Goal: Information Seeking & Learning: Learn about a topic

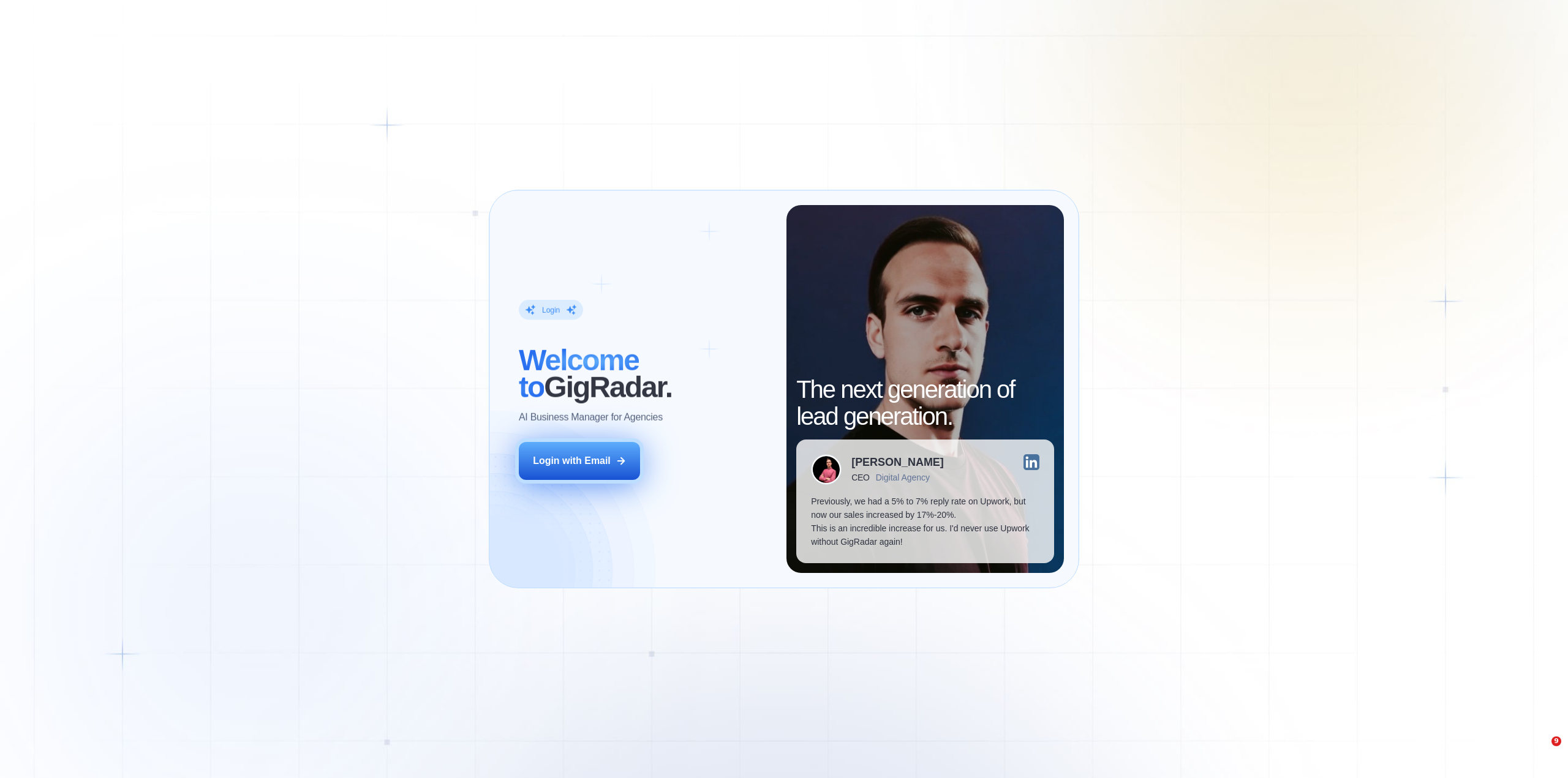
click at [565, 456] on div "Login with Email" at bounding box center [572, 461] width 78 height 14
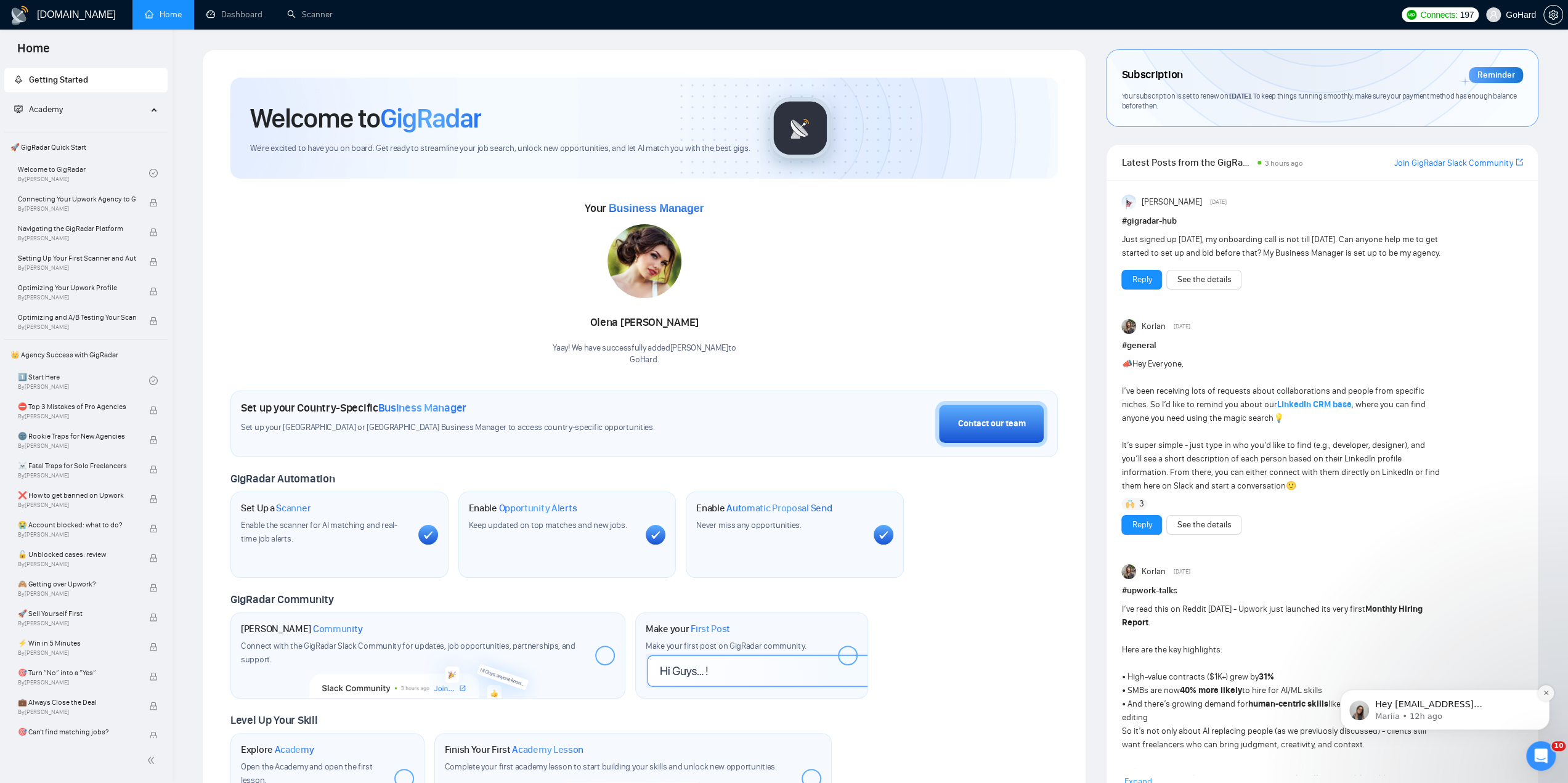
click at [1548, 690] on icon "Dismiss notification" at bounding box center [1546, 693] width 7 height 7
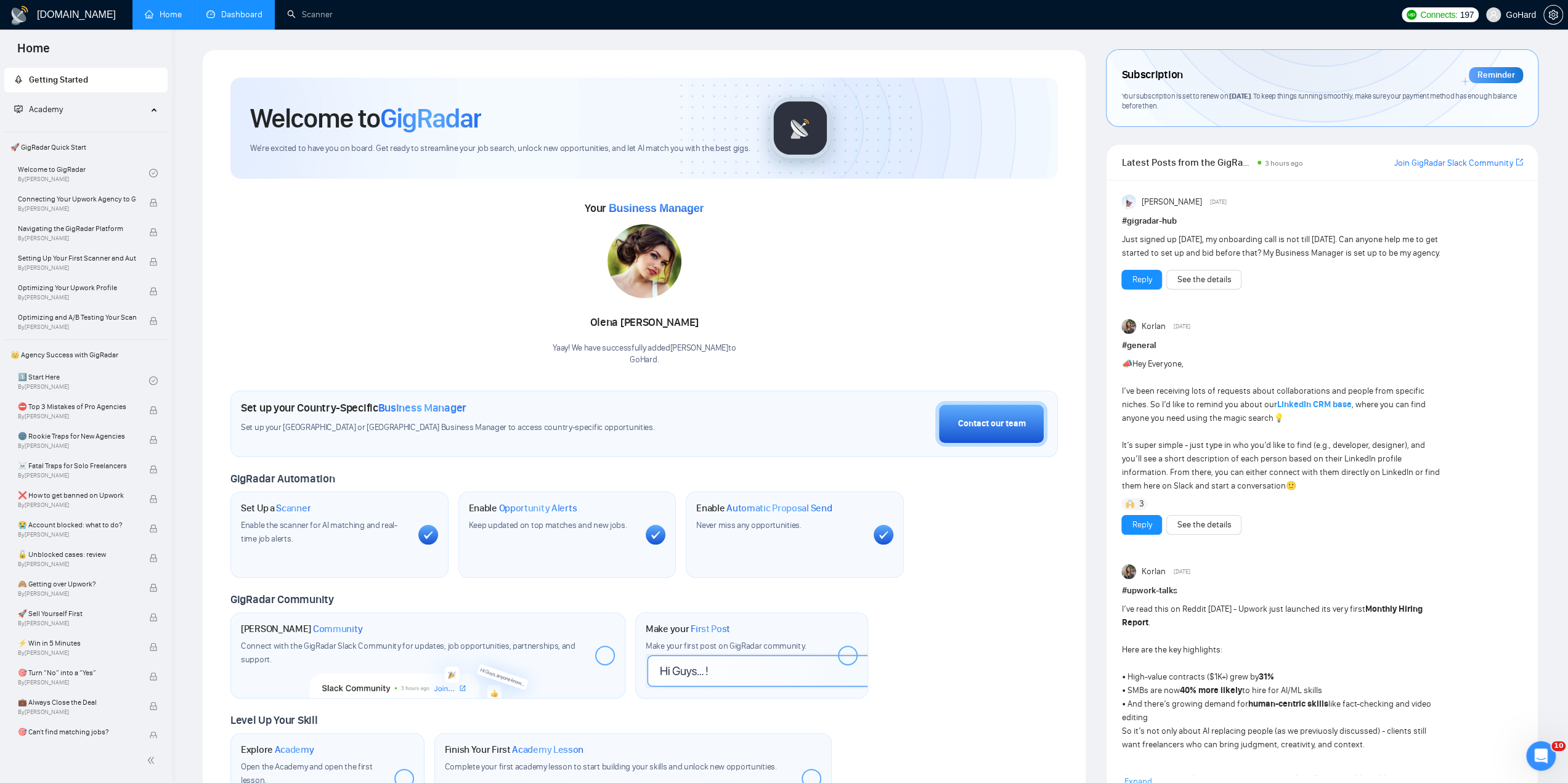
click at [238, 14] on link "Dashboard" at bounding box center [234, 14] width 56 height 10
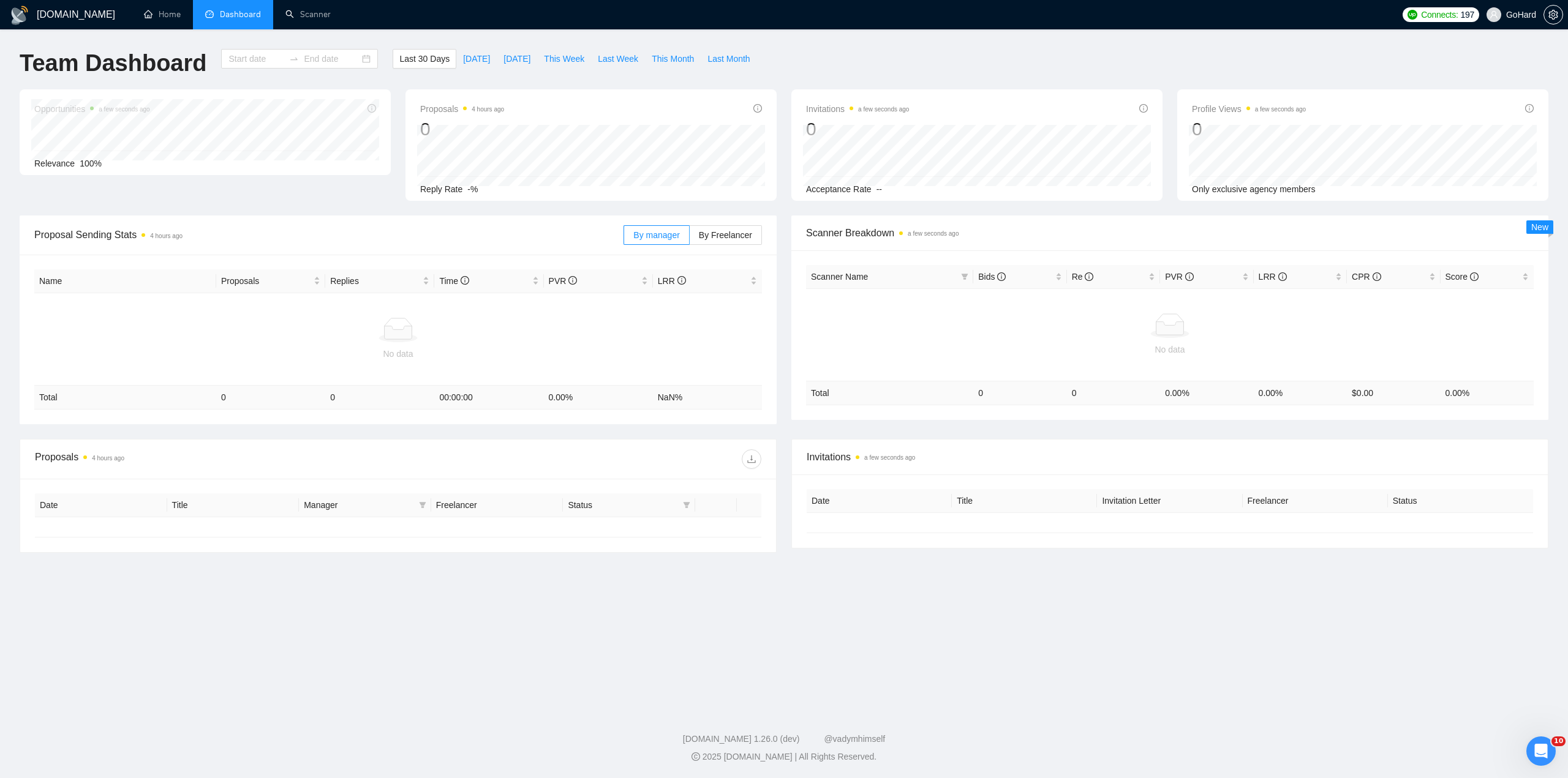
type input "2025-08-05"
type input "2025-09-04"
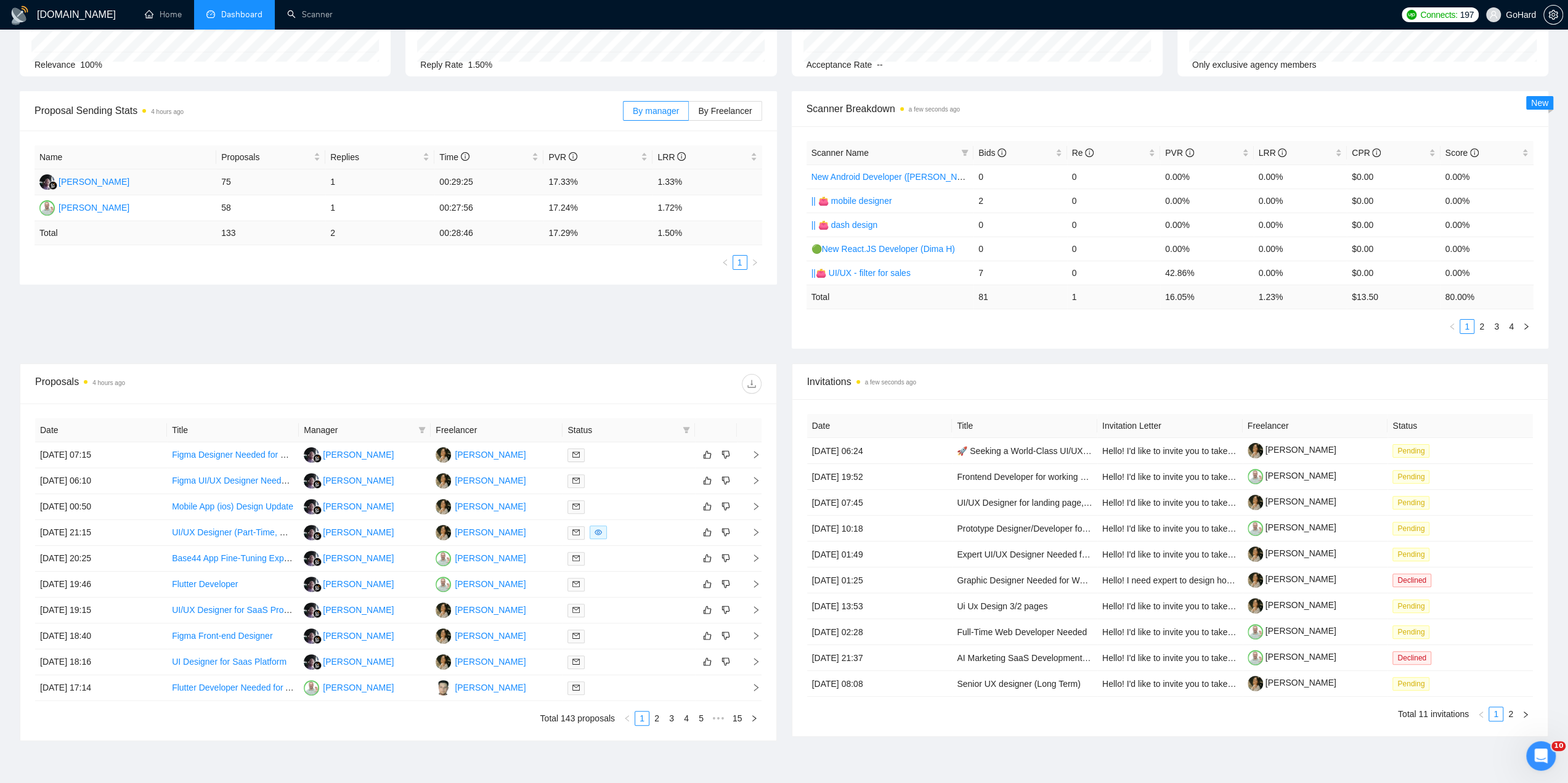
scroll to position [143, 0]
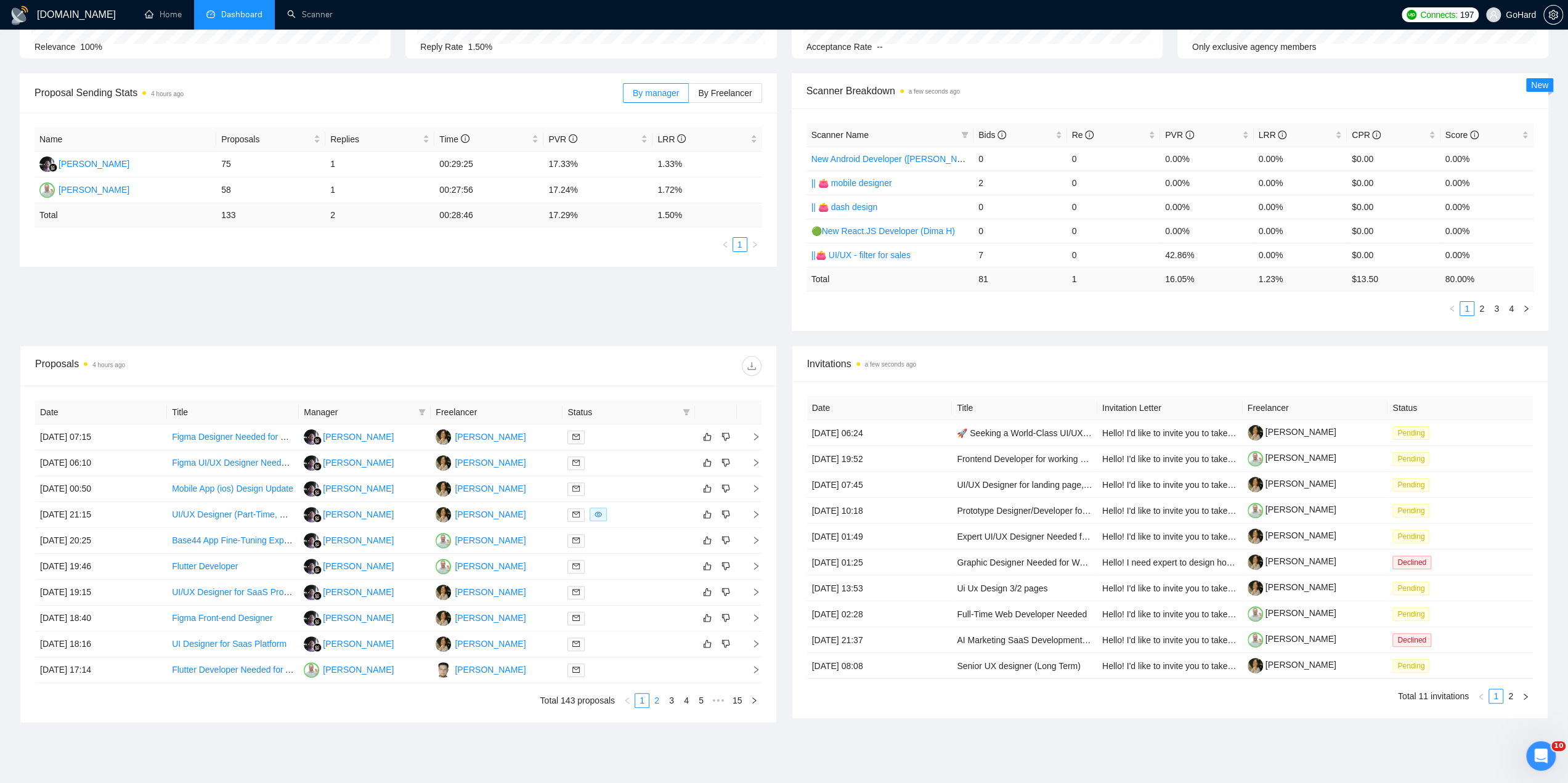
click at [661, 703] on link "2" at bounding box center [656, 701] width 14 height 14
click at [671, 699] on link "3" at bounding box center [671, 701] width 14 height 14
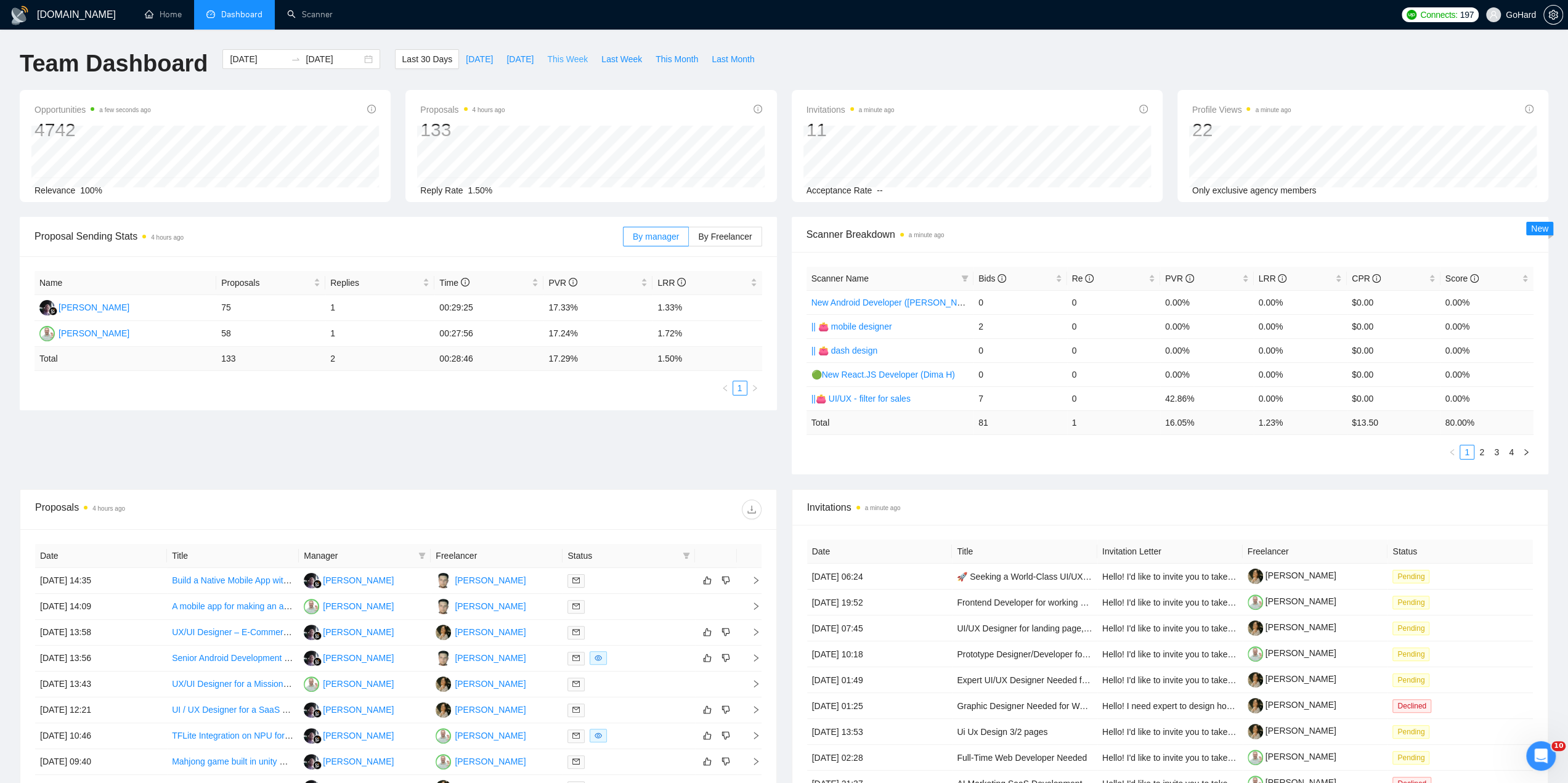
click at [574, 57] on span "This Week" at bounding box center [567, 59] width 41 height 14
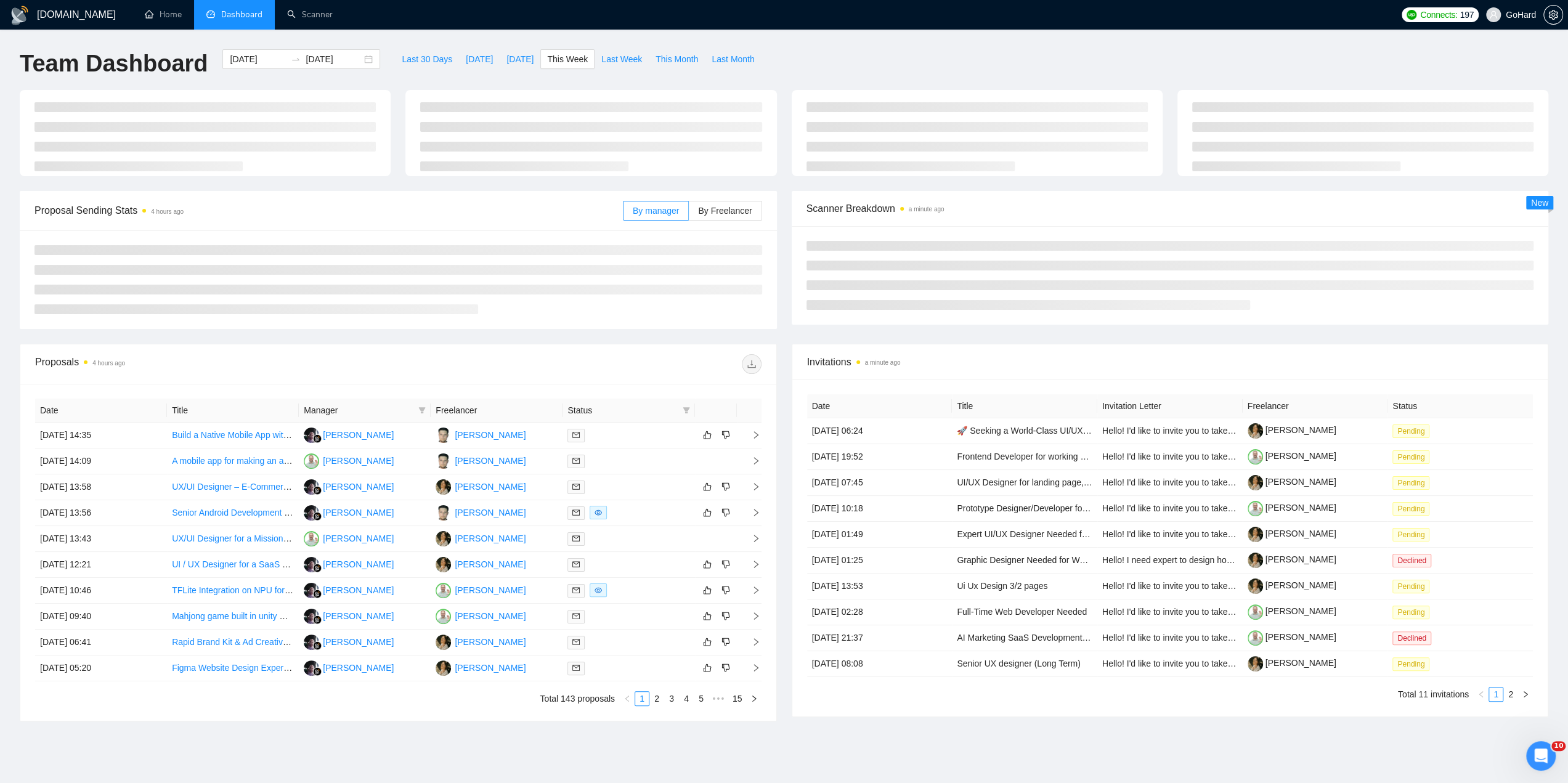
type input "2025-09-01"
type input "2025-09-07"
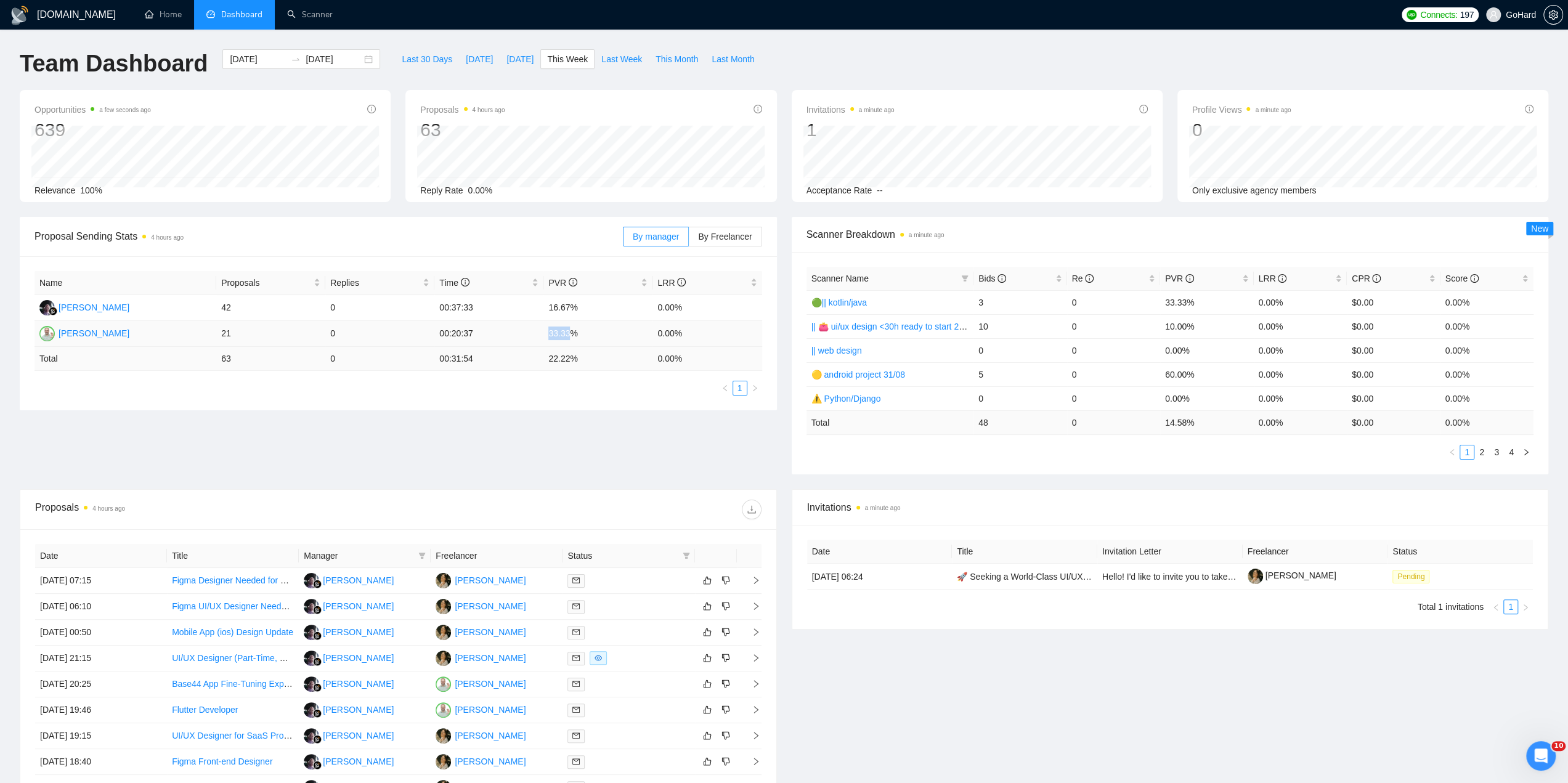
drag, startPoint x: 548, startPoint y: 337, endPoint x: 567, endPoint y: 336, distance: 19.0
click at [567, 336] on td "33.33%" at bounding box center [598, 334] width 109 height 26
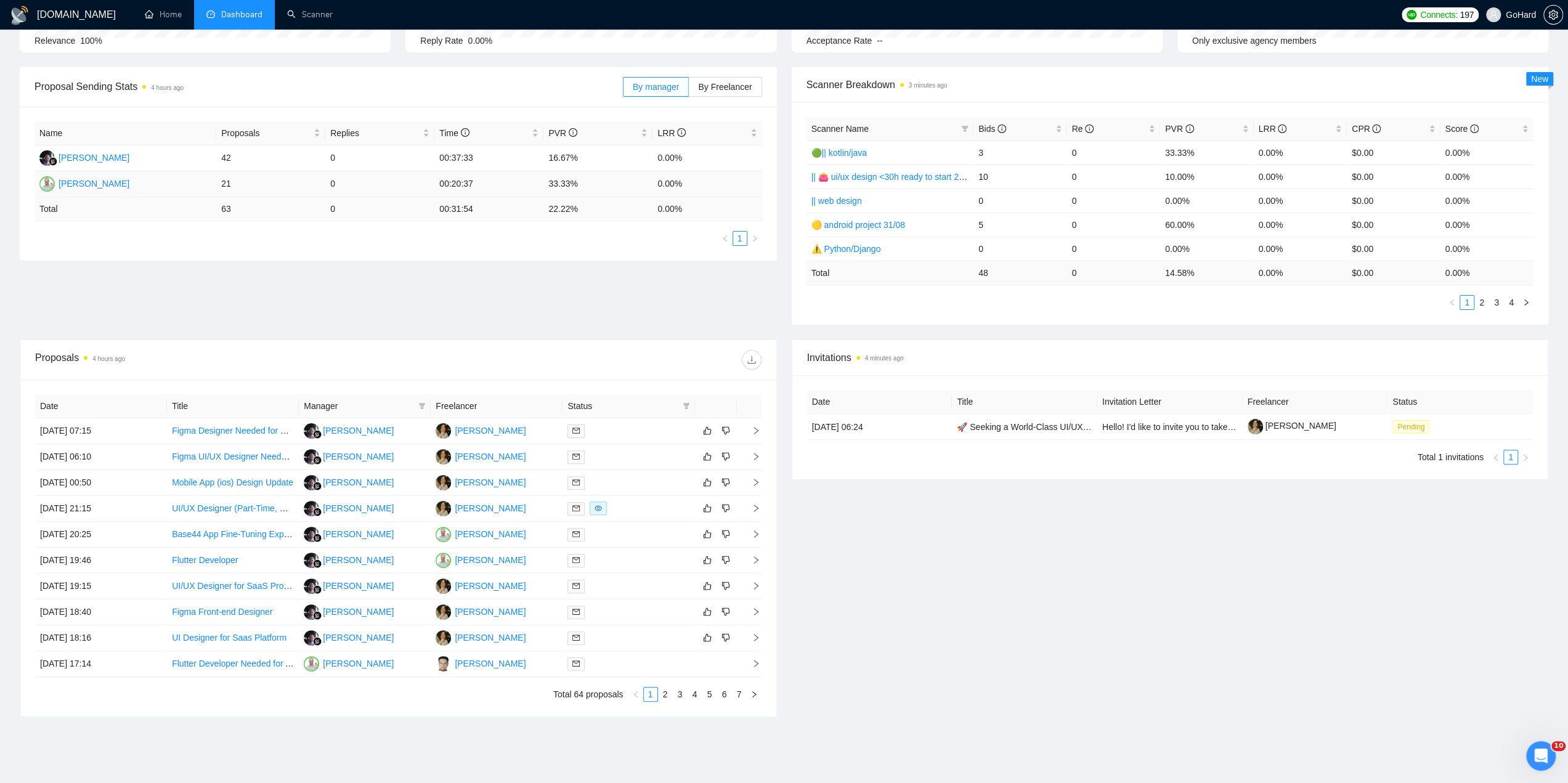
scroll to position [192, 0]
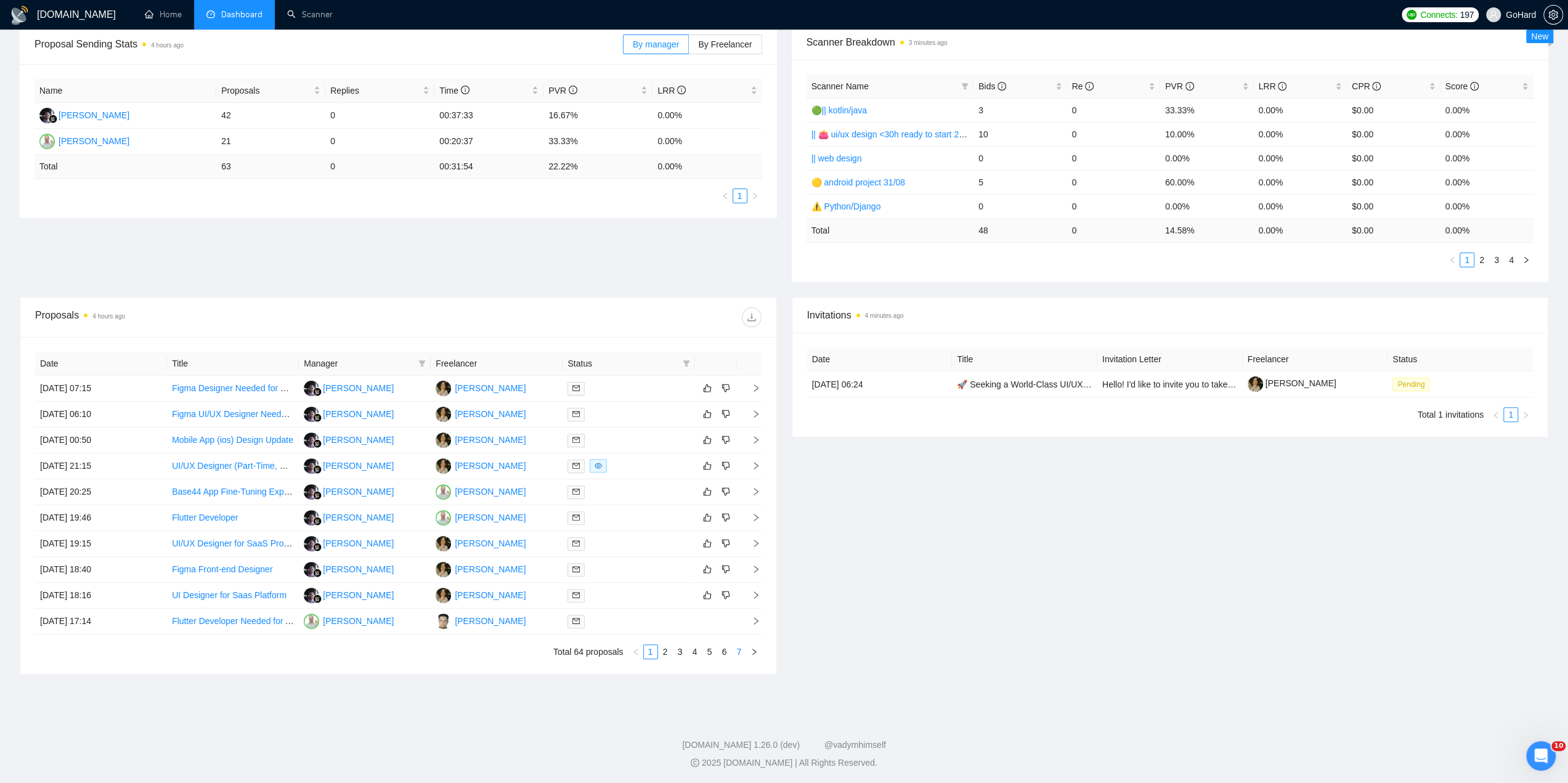
click at [742, 651] on link "7" at bounding box center [739, 652] width 14 height 14
click at [650, 658] on li "1" at bounding box center [650, 652] width 14 height 14
click at [668, 652] on link "2" at bounding box center [665, 652] width 14 height 14
click at [682, 651] on link "3" at bounding box center [680, 652] width 14 height 14
click at [738, 656] on link "7" at bounding box center [739, 652] width 14 height 14
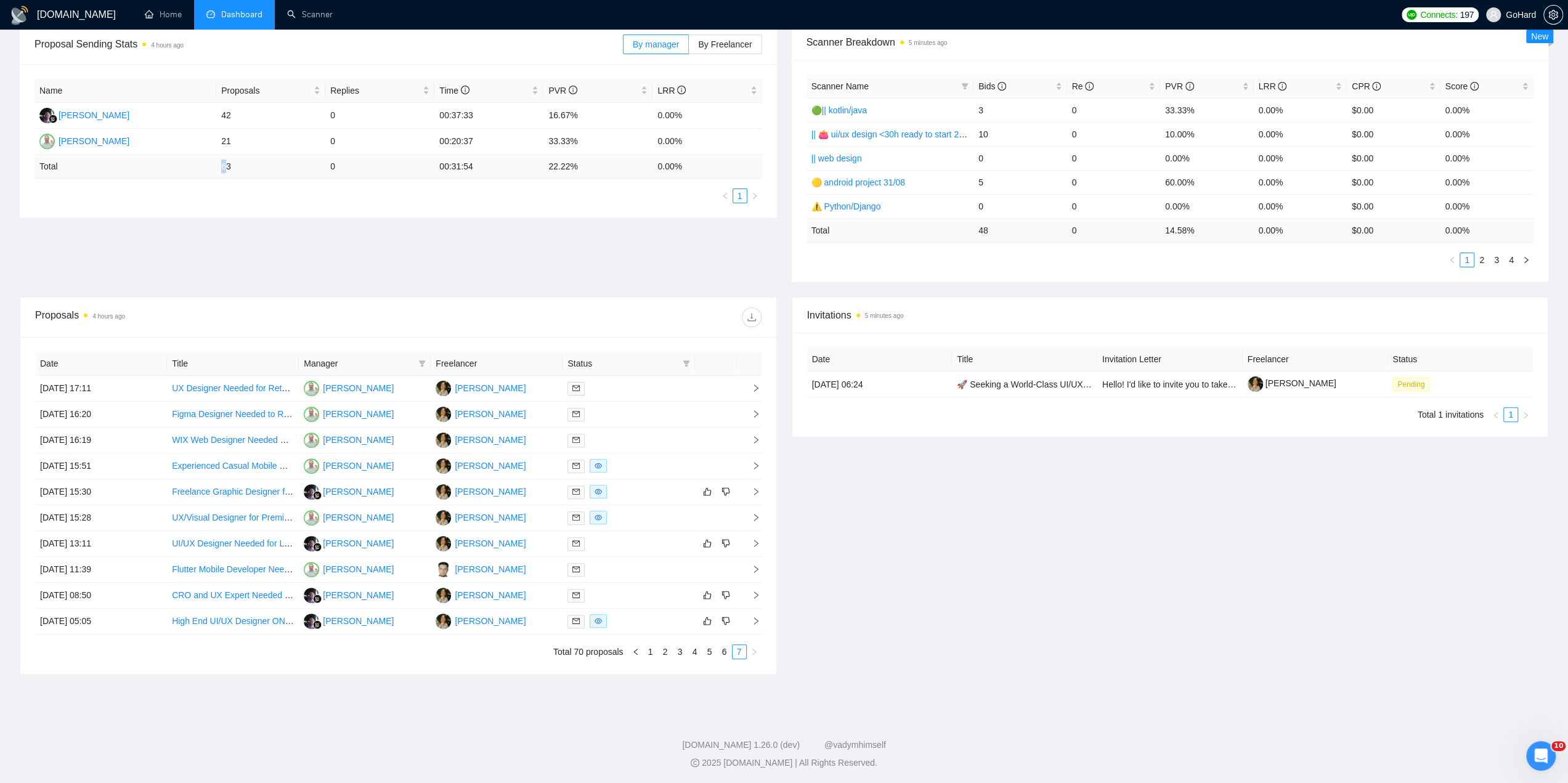
click at [226, 164] on td "63" at bounding box center [271, 166] width 109 height 24
click at [228, 117] on td "42" at bounding box center [271, 116] width 109 height 26
click at [855, 629] on div "Invitations 5 minutes ago Date Title Invitation Letter Freelancer Status 02 Sep…" at bounding box center [1170, 486] width 772 height 378
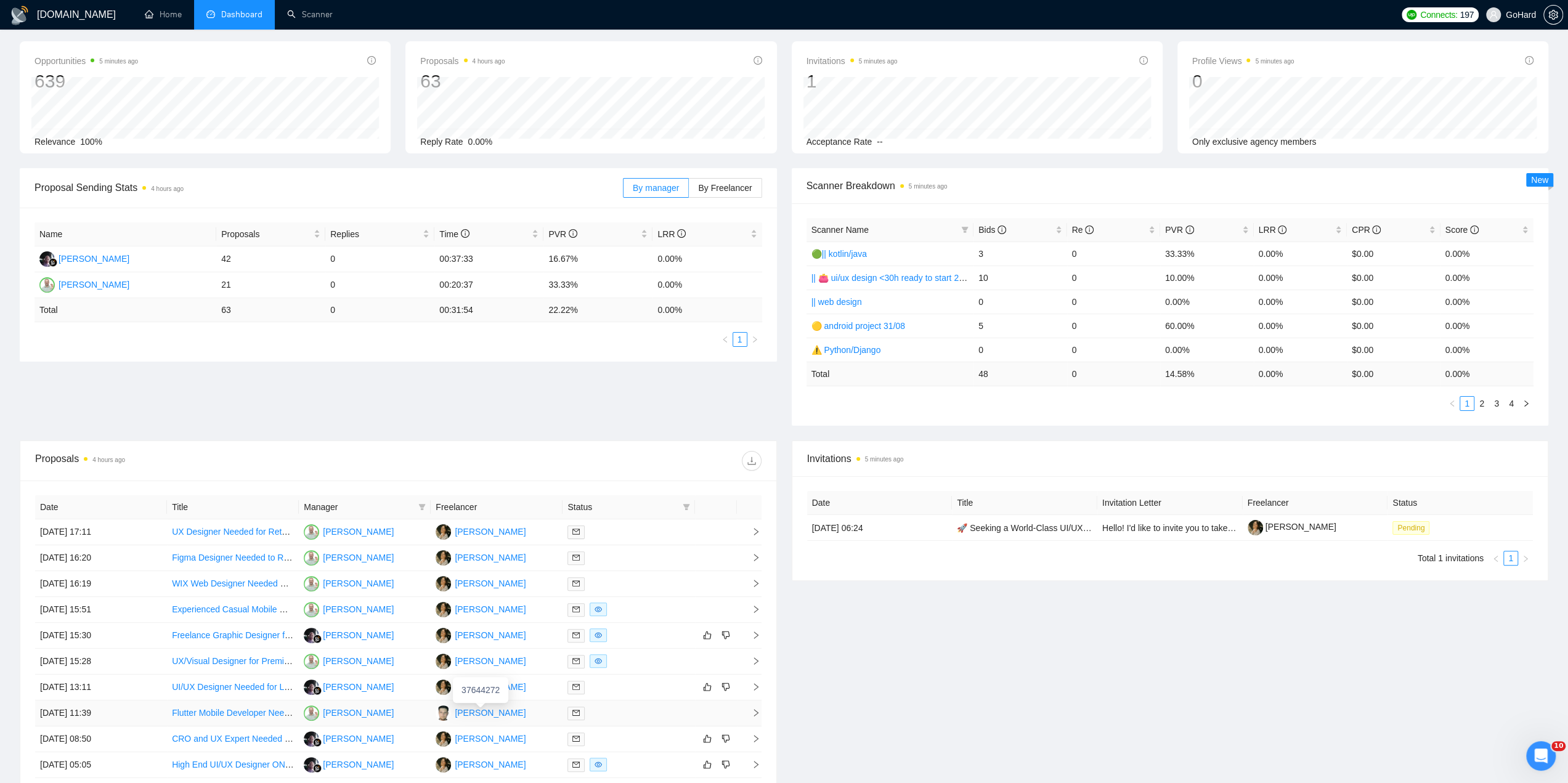
scroll to position [0, 0]
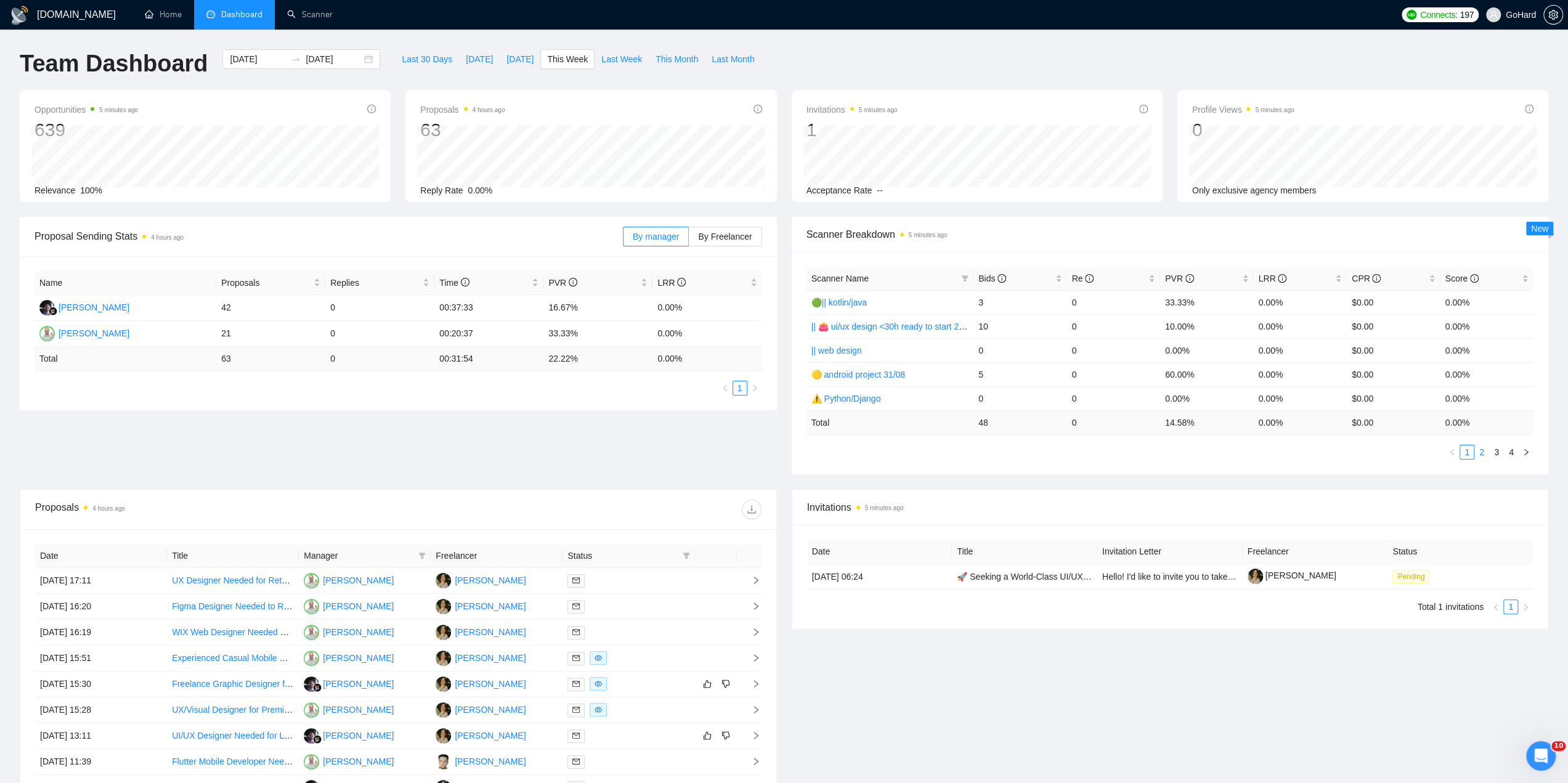
click at [1481, 450] on link "2" at bounding box center [1481, 452] width 14 height 14
click at [1497, 450] on link "3" at bounding box center [1496, 452] width 14 height 14
click at [1515, 450] on link "4" at bounding box center [1511, 452] width 14 height 14
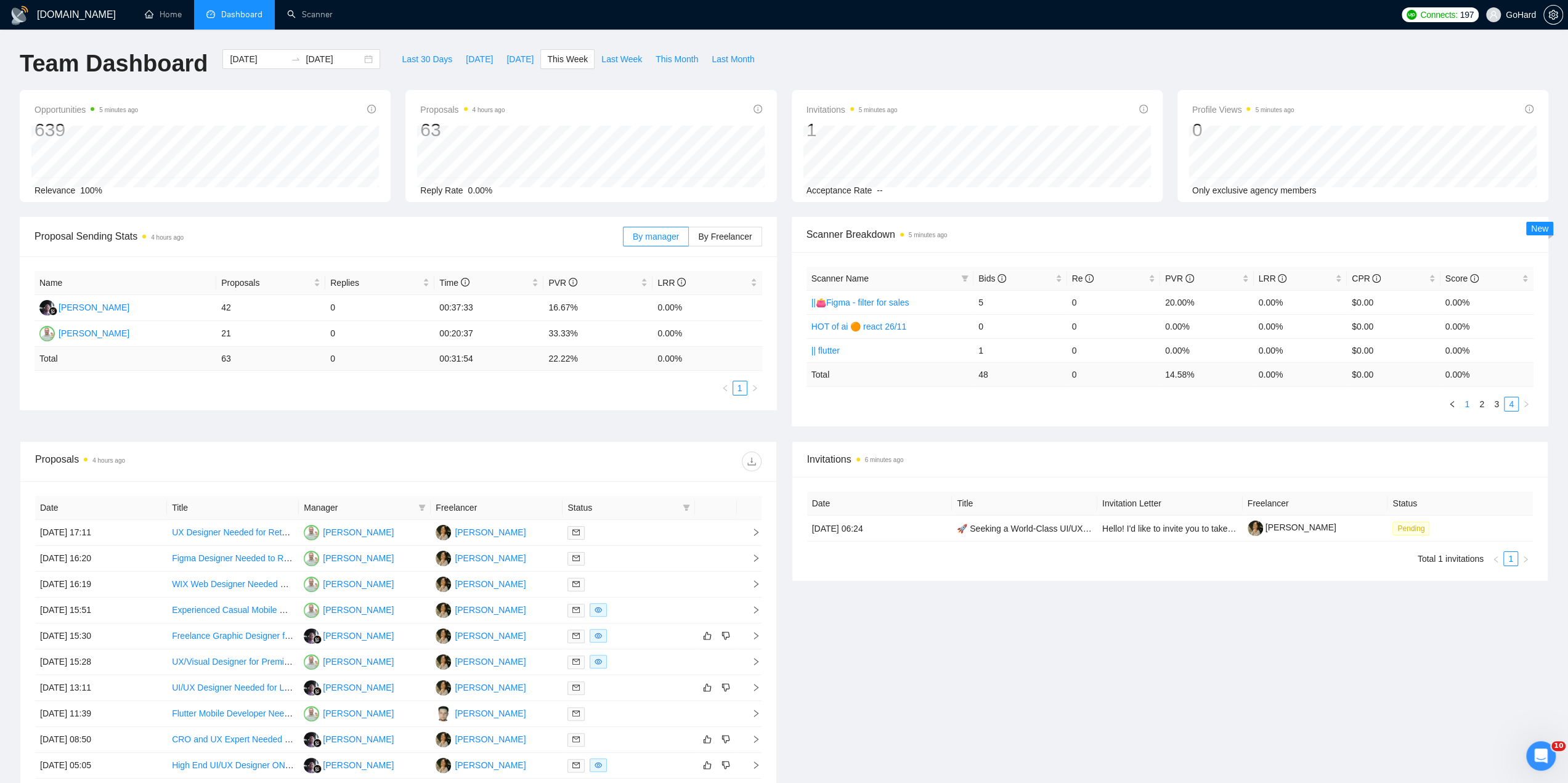
click at [1464, 405] on link "1" at bounding box center [1467, 404] width 14 height 14
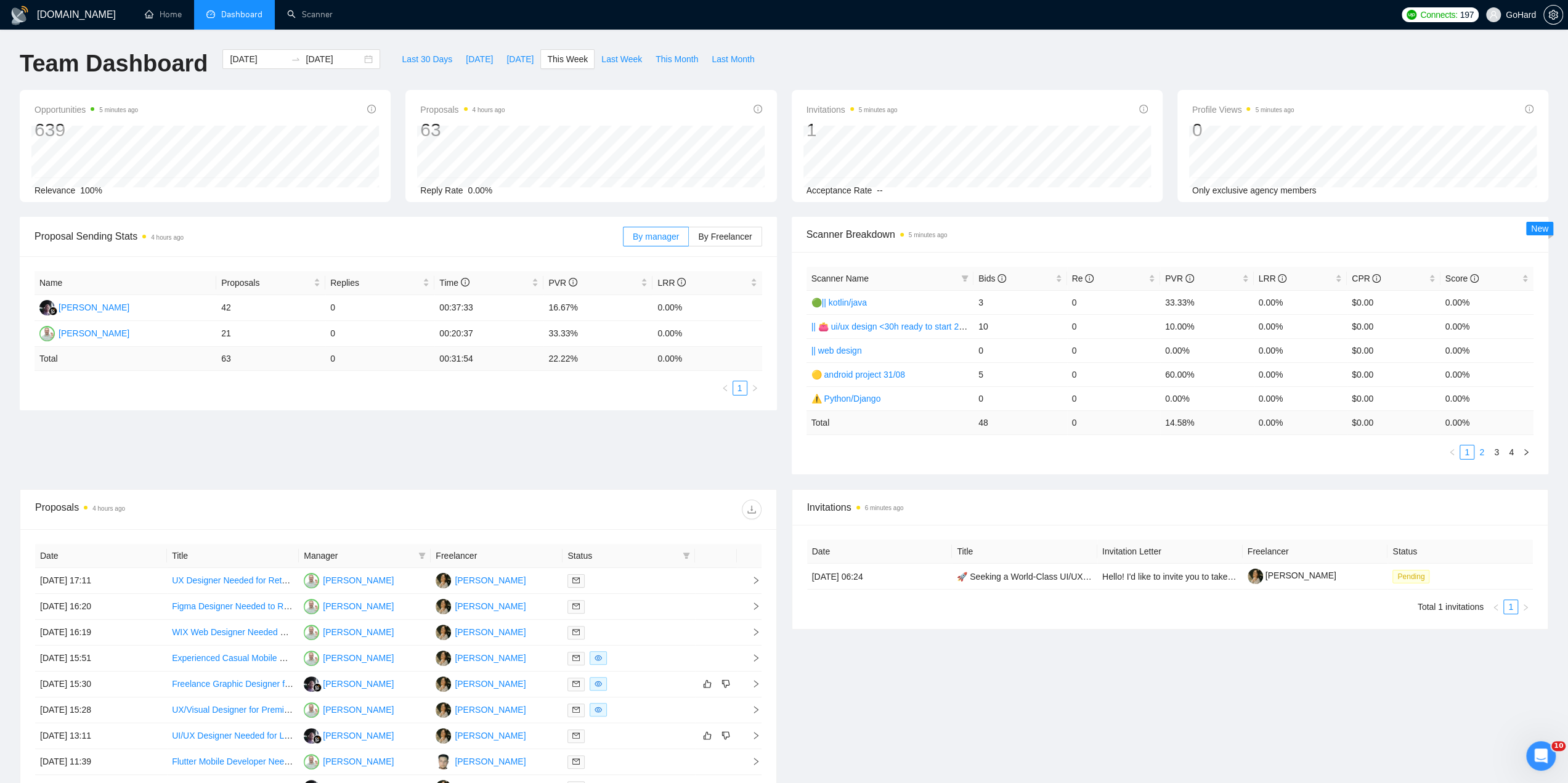
click at [1483, 452] on link "2" at bounding box center [1481, 452] width 14 height 14
click at [1496, 452] on link "3" at bounding box center [1496, 452] width 14 height 14
click at [1515, 451] on link "4" at bounding box center [1511, 452] width 14 height 14
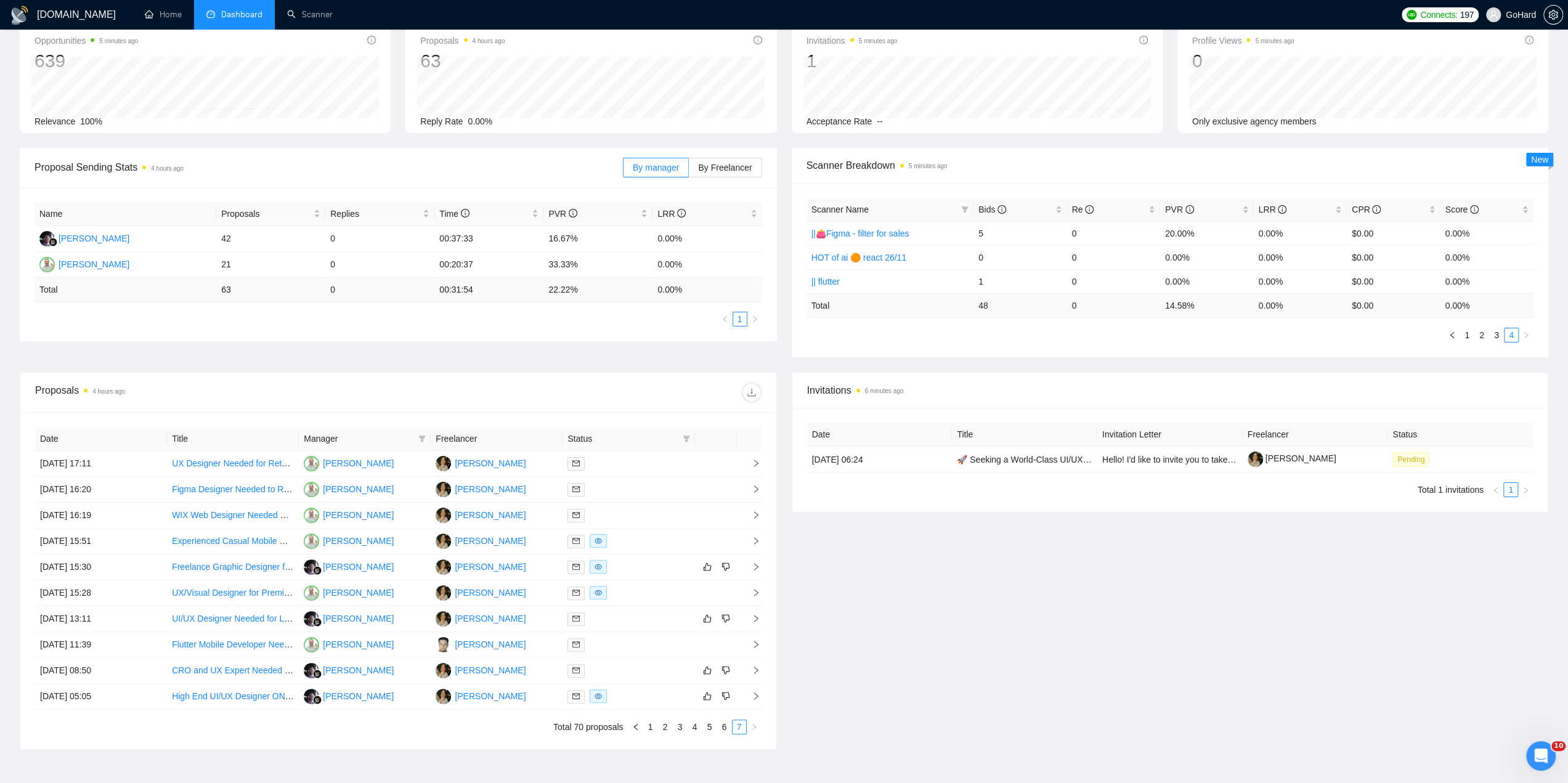
scroll to position [145, 0]
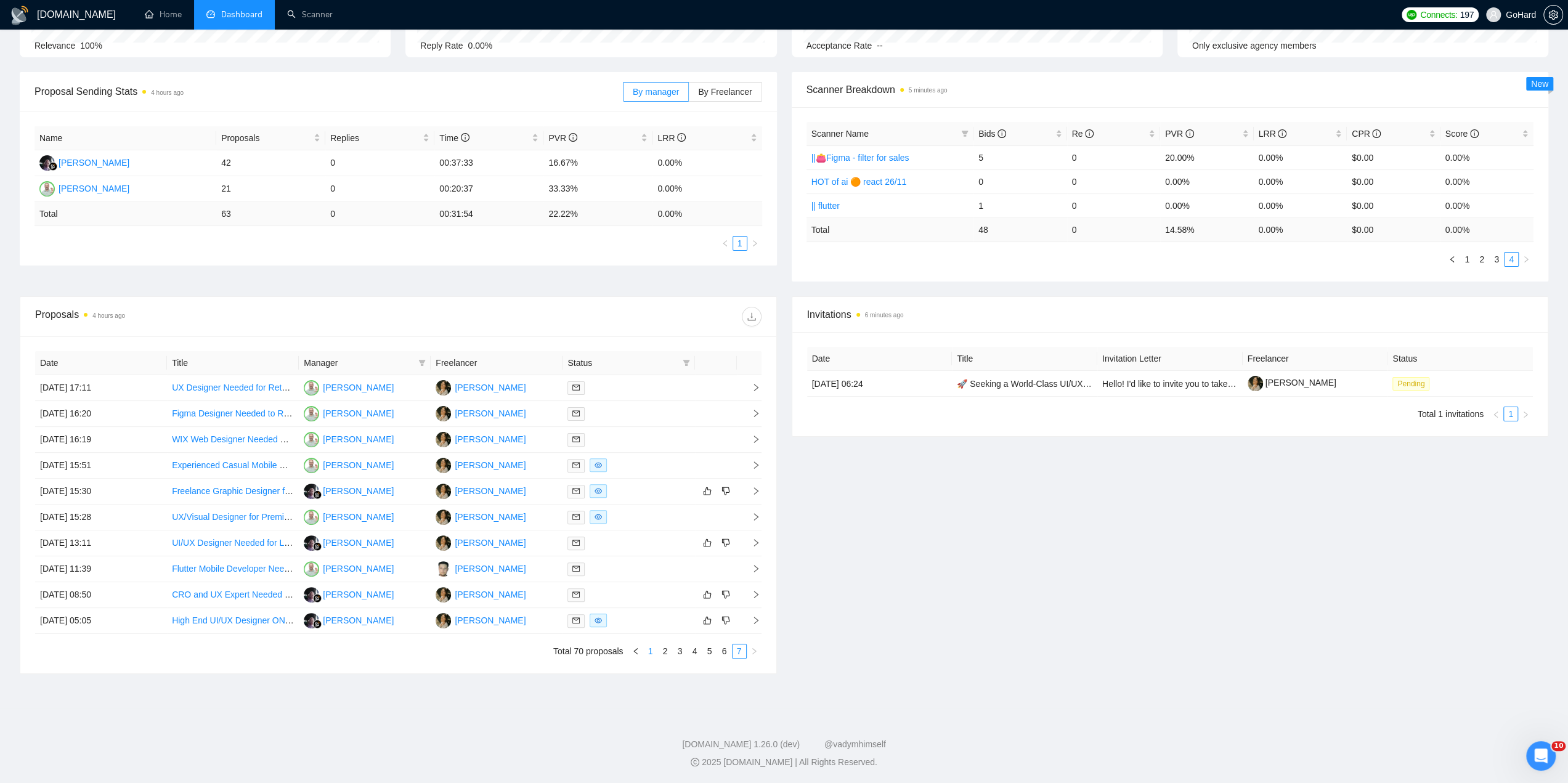
click at [652, 653] on link "1" at bounding box center [650, 651] width 14 height 14
drag, startPoint x: 224, startPoint y: 157, endPoint x: 242, endPoint y: 164, distance: 19.3
click at [242, 164] on td "42" at bounding box center [271, 164] width 109 height 26
click at [98, 158] on div "Rustini Rustini" at bounding box center [94, 162] width 71 height 14
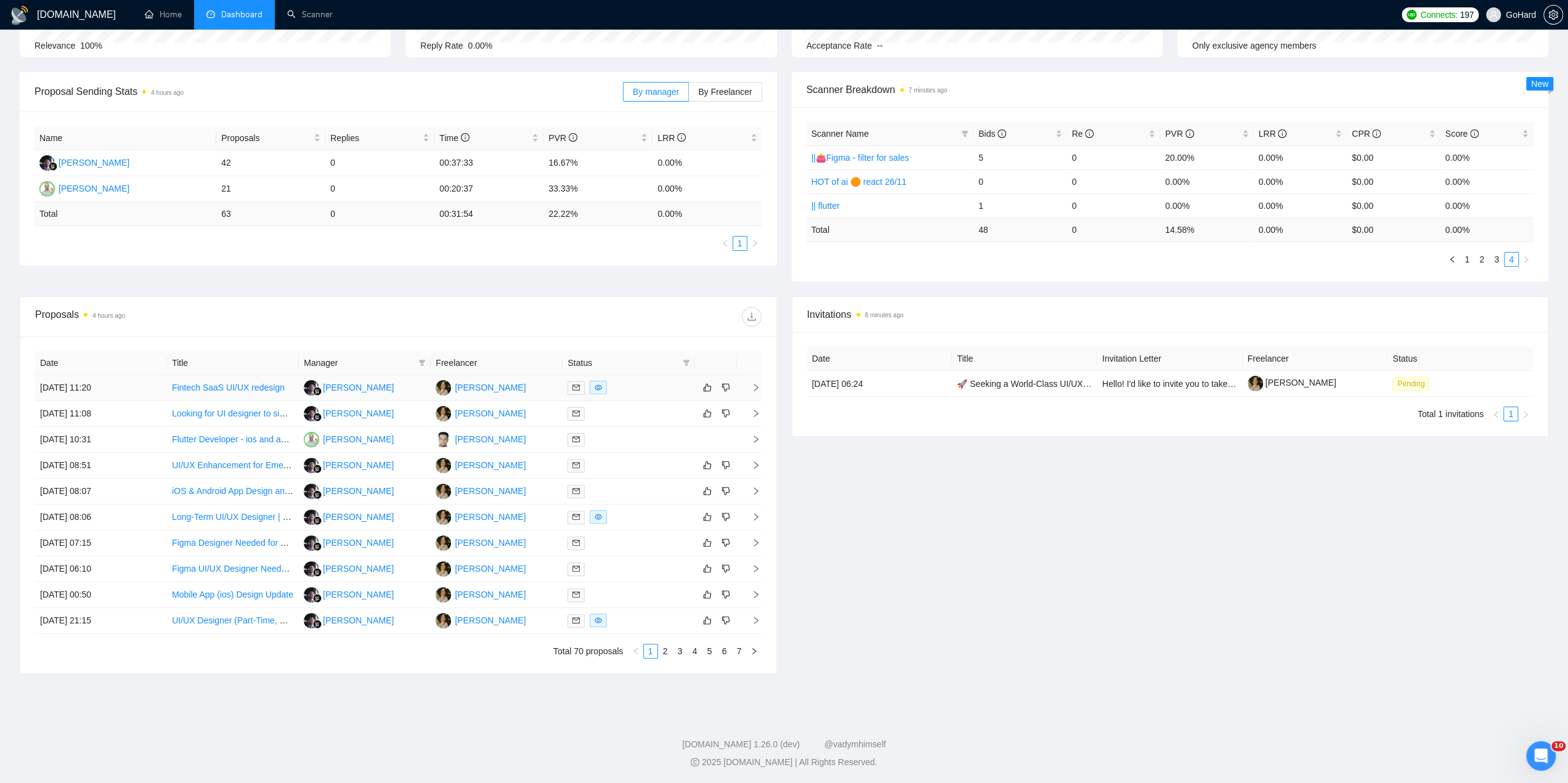
click at [643, 386] on div at bounding box center [628, 388] width 122 height 14
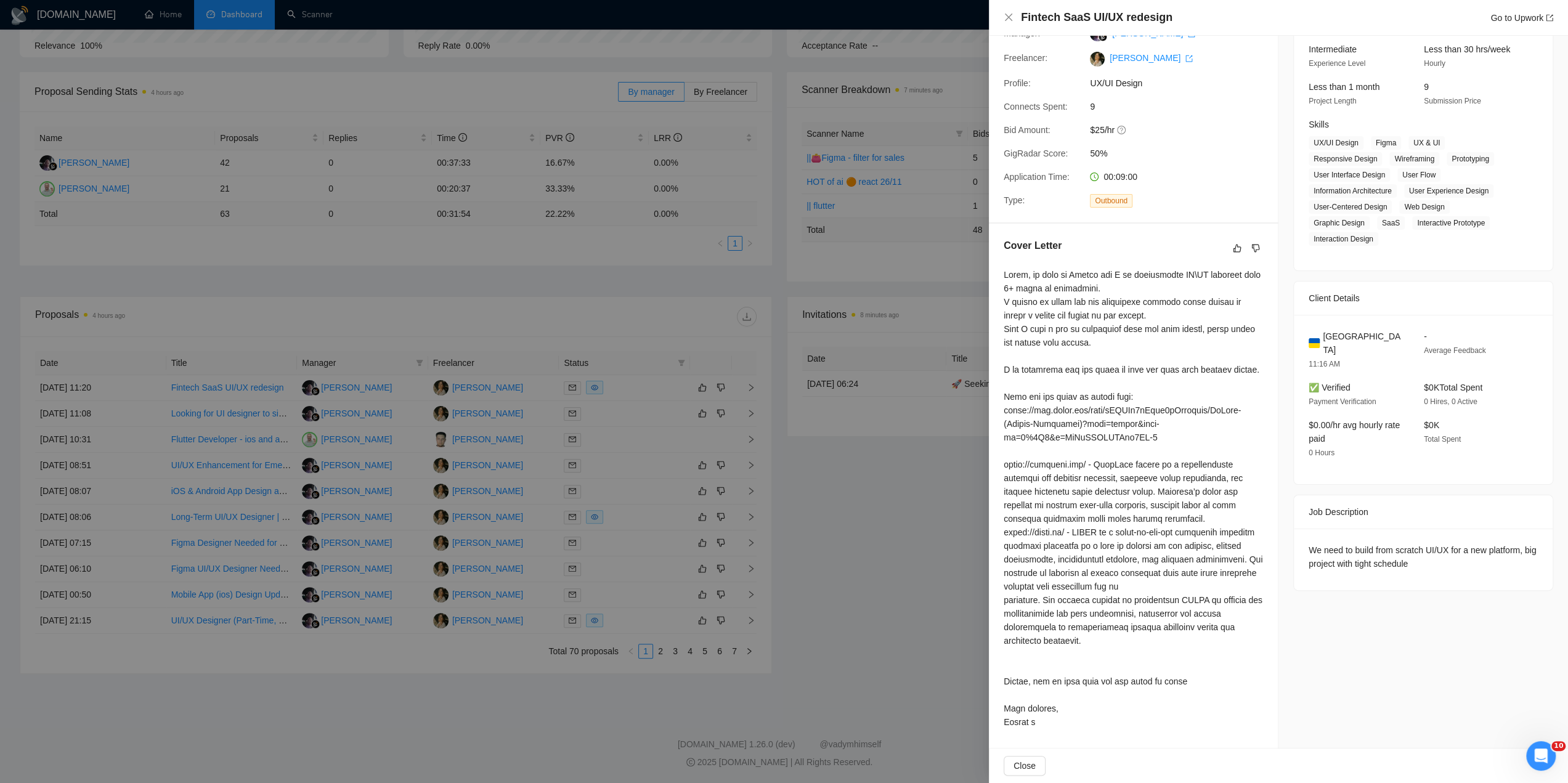
scroll to position [0, 0]
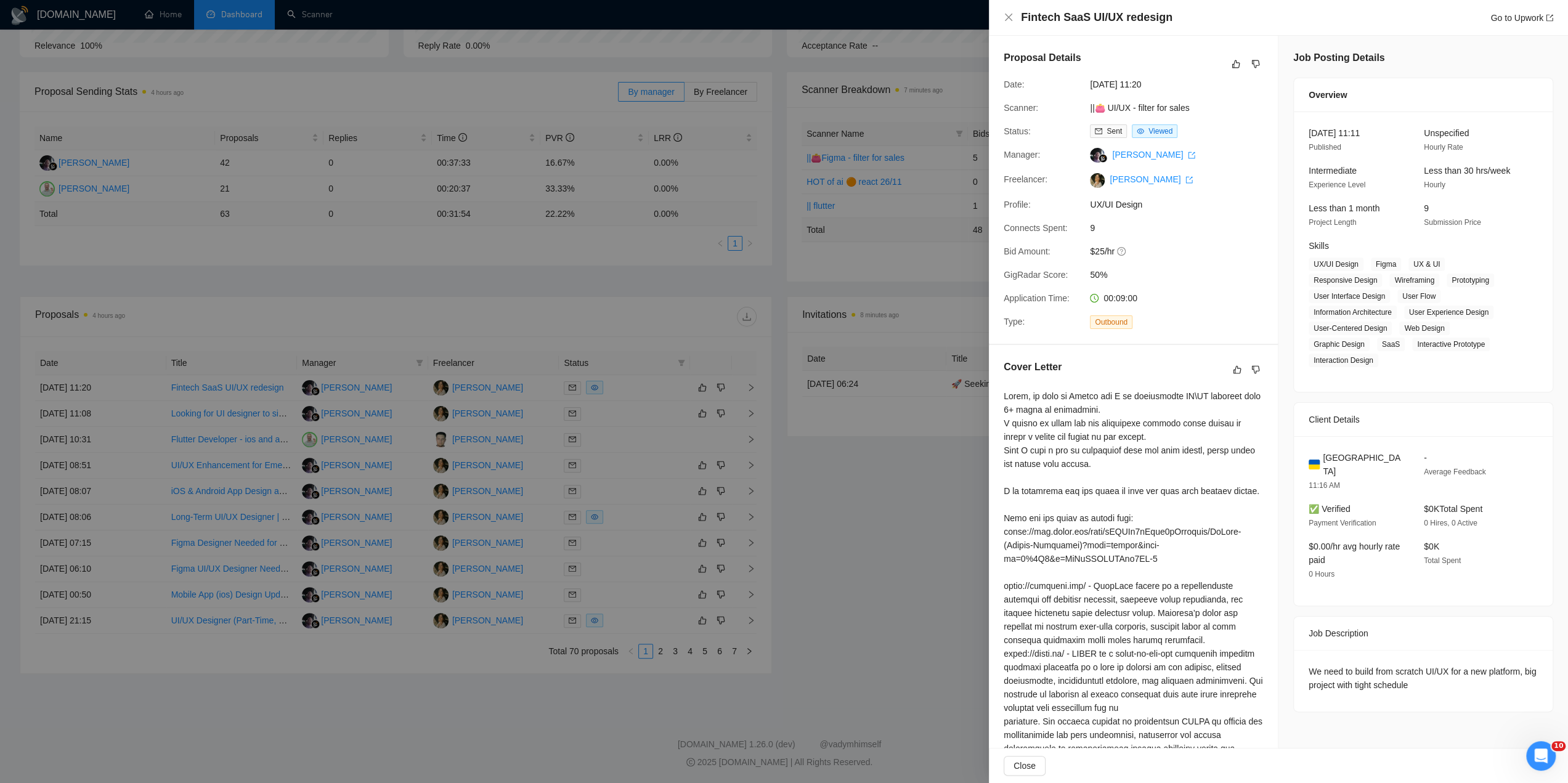
click at [844, 478] on div at bounding box center [784, 392] width 1568 height 783
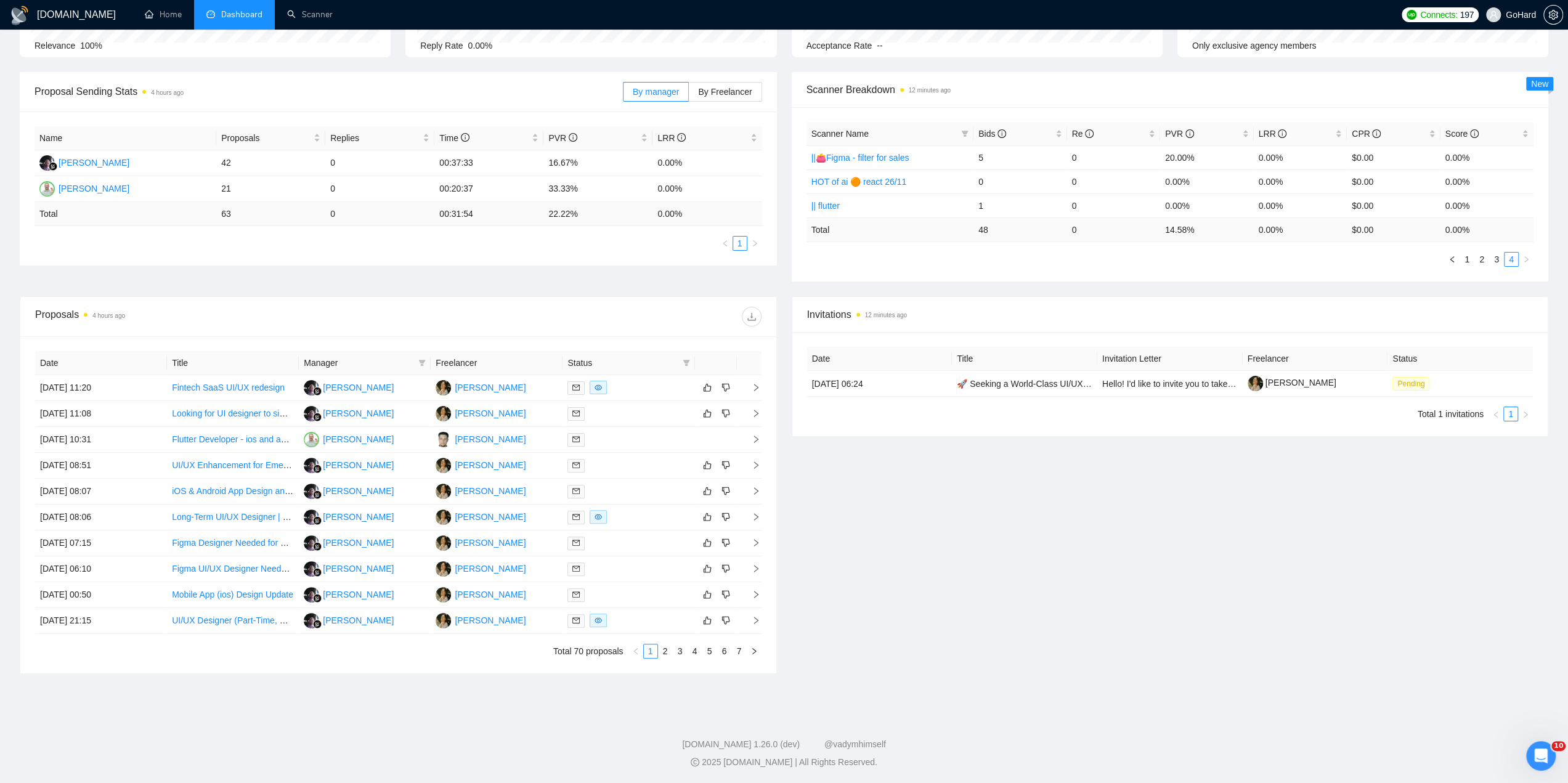
click at [1064, 534] on div "Invitations 12 minutes ago Date Title Invitation Letter Freelancer Status 02 Se…" at bounding box center [1170, 486] width 772 height 378
